Goal: Information Seeking & Learning: Learn about a topic

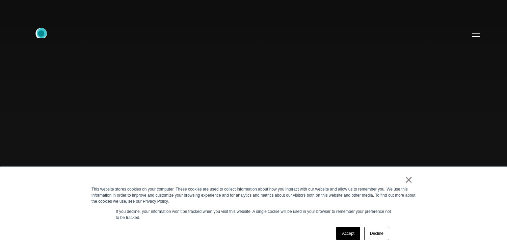
click at [42, 33] on icon ".st0{display:none;} .st1{display:inline;} .st2{font-family:'HelveticaNeue-Mediu…" at bounding box center [45, 35] width 43 height 18
click at [353, 234] on link "Accept" at bounding box center [349, 234] width 24 height 14
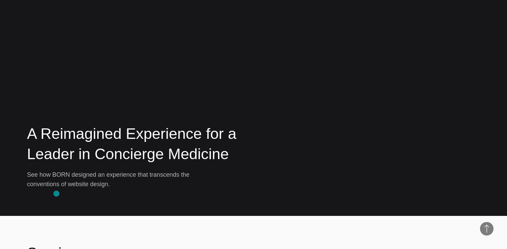
scroll to position [1262, 0]
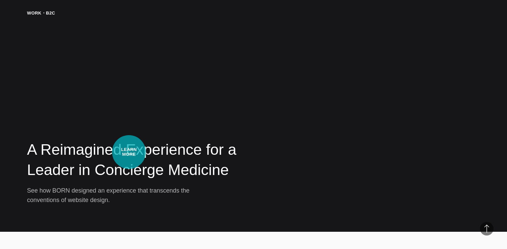
click at [129, 151] on h2 "A Reimagined Experience for a Leader in Concierge Medicine" at bounding box center [149, 160] width 245 height 41
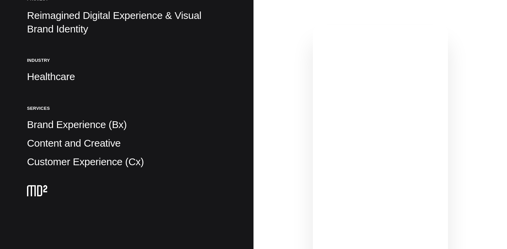
scroll to position [164, 0]
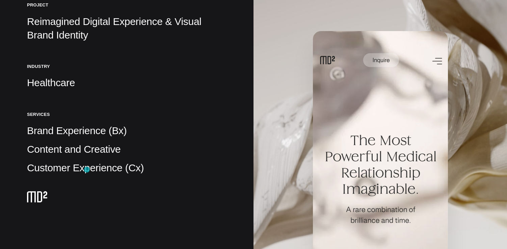
click at [87, 170] on p "Customer Experience (Cx)" at bounding box center [127, 168] width 200 height 14
click at [77, 167] on p "Customer Experience (Cx)" at bounding box center [127, 168] width 200 height 14
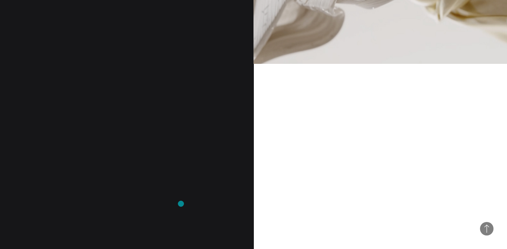
scroll to position [525, 0]
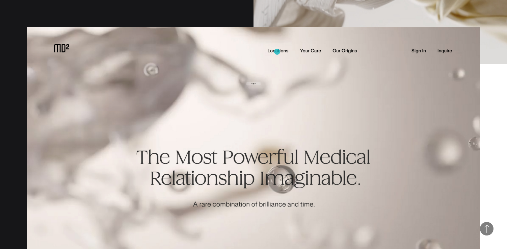
click at [277, 52] on img at bounding box center [253, 173] width 453 height 292
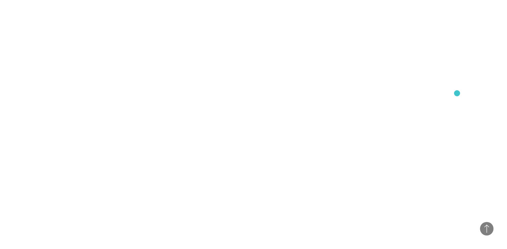
scroll to position [4582, 0]
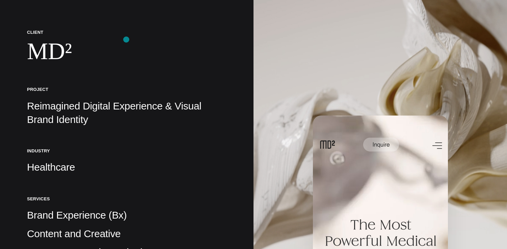
scroll to position [83, 0]
